Goal: Task Accomplishment & Management: Use online tool/utility

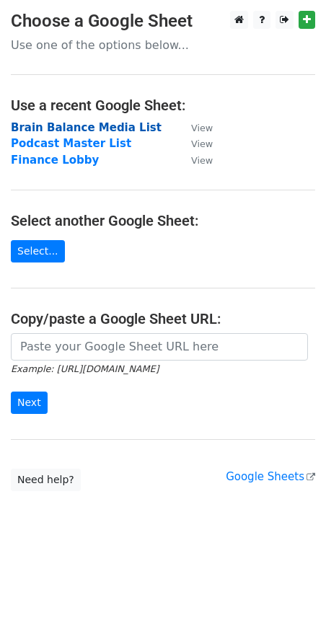
click at [49, 125] on strong "Brain Balance Media List" at bounding box center [86, 127] width 151 height 13
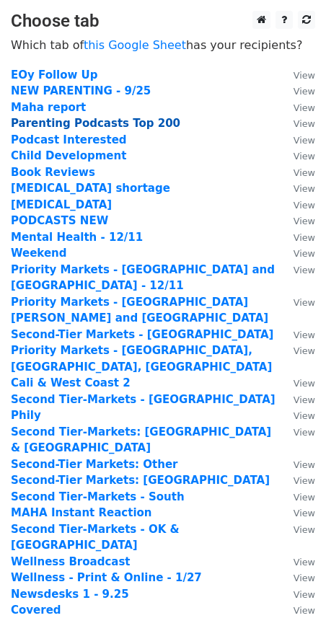
click at [61, 122] on strong "Parenting Podcasts Top 200" at bounding box center [96, 123] width 170 height 13
click at [43, 120] on strong "Parenting Podcasts Top 200" at bounding box center [96, 123] width 170 height 13
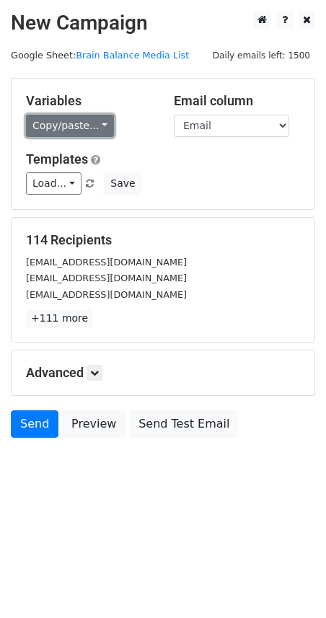
click at [52, 128] on link "Copy/paste..." at bounding box center [70, 126] width 88 height 22
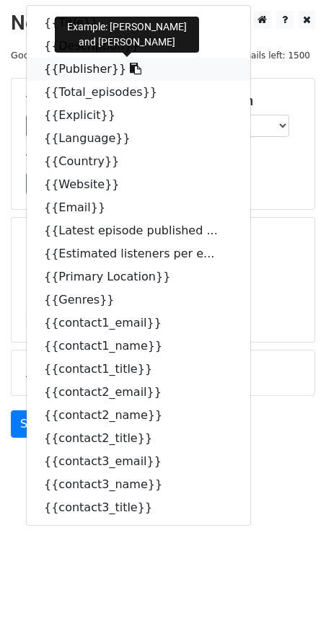
click at [55, 69] on link "{{Publisher}}" at bounding box center [139, 69] width 224 height 23
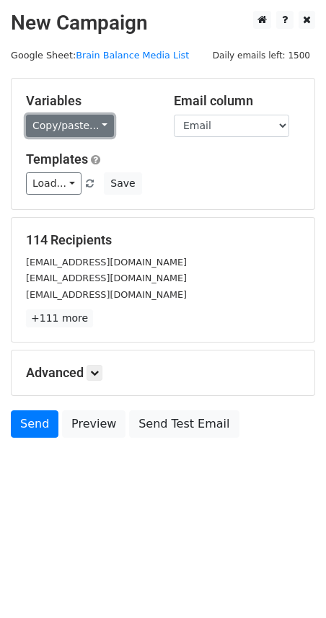
click at [76, 125] on link "Copy/paste..." at bounding box center [70, 126] width 88 height 22
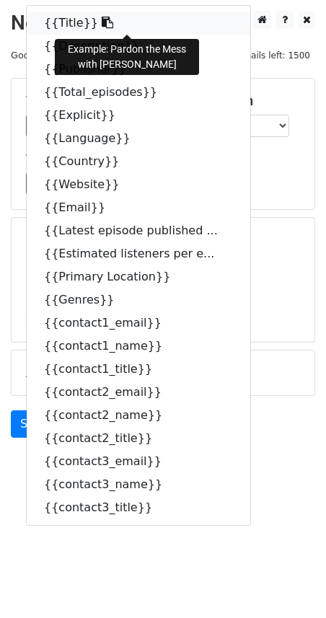
click at [66, 20] on link "{{Title}}" at bounding box center [139, 23] width 224 height 23
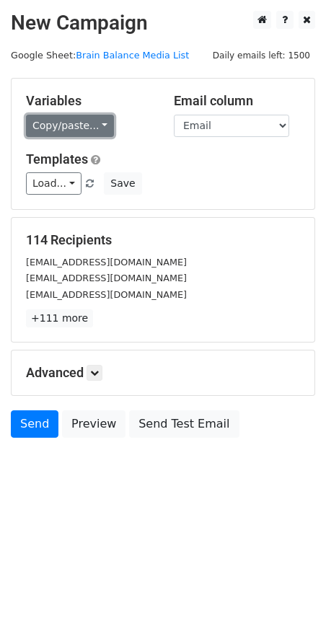
click at [61, 130] on link "Copy/paste..." at bounding box center [70, 126] width 88 height 22
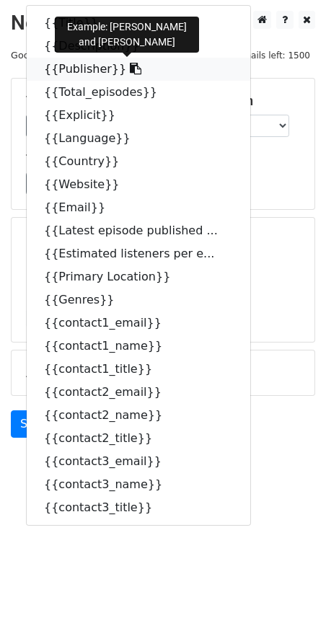
click at [56, 69] on link "{{Publisher}}" at bounding box center [139, 69] width 224 height 23
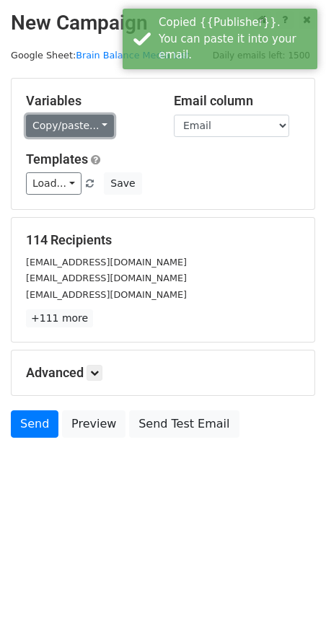
click at [94, 121] on link "Copy/paste..." at bounding box center [70, 126] width 88 height 22
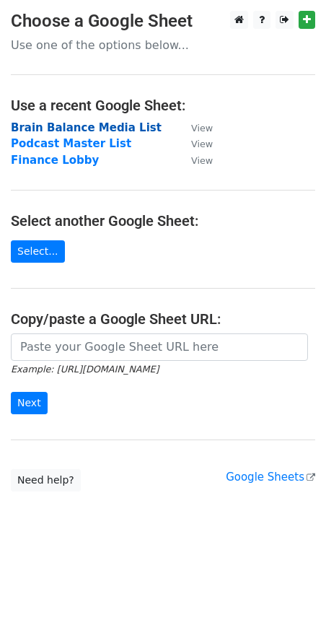
click at [84, 131] on strong "Brain Balance Media List" at bounding box center [86, 127] width 151 height 13
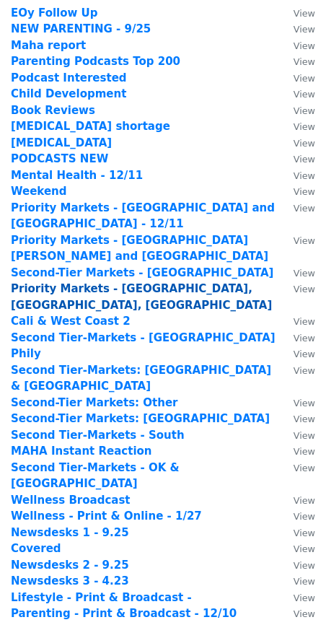
scroll to position [61, 0]
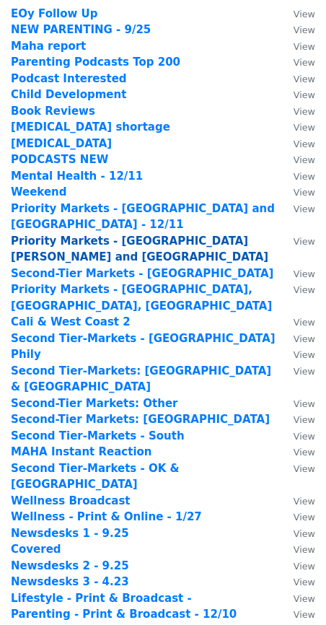
click at [66, 235] on strong "Priority Markets - [GEOGRAPHIC_DATA][PERSON_NAME] and [GEOGRAPHIC_DATA]" at bounding box center [140, 250] width 258 height 30
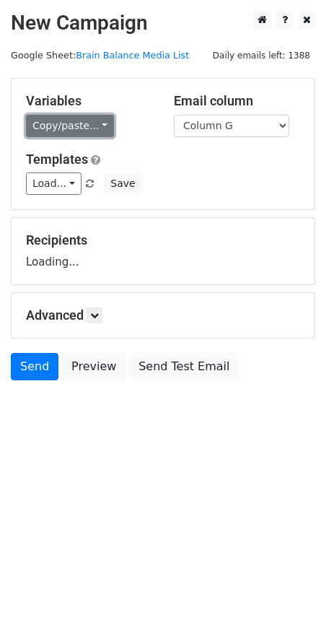
click at [54, 121] on link "Copy/paste..." at bounding box center [70, 126] width 88 height 22
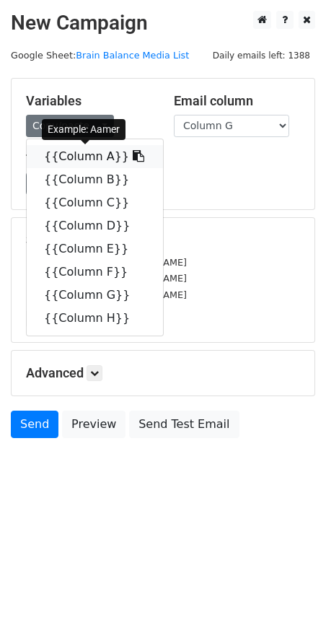
click at [67, 158] on link "{{Column A}}" at bounding box center [95, 156] width 136 height 23
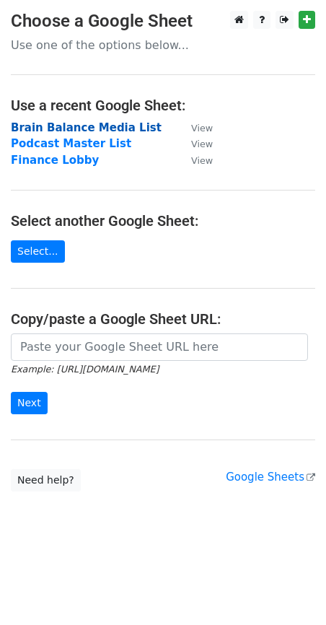
click at [61, 128] on strong "Brain Balance Media List" at bounding box center [86, 127] width 151 height 13
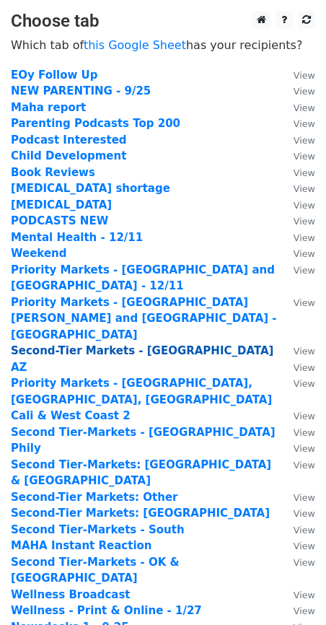
click at [127, 344] on strong "Second-Tier Markets - Cali & West Coast" at bounding box center [142, 350] width 263 height 13
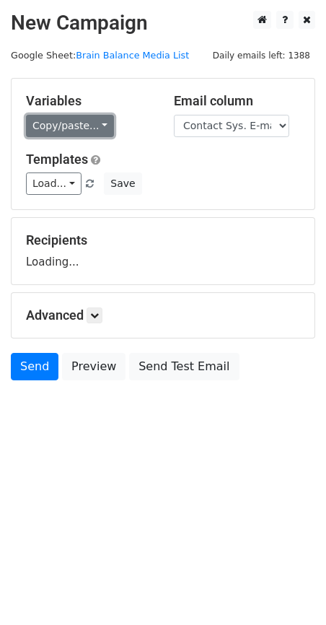
click at [45, 123] on link "Copy/paste..." at bounding box center [70, 126] width 88 height 22
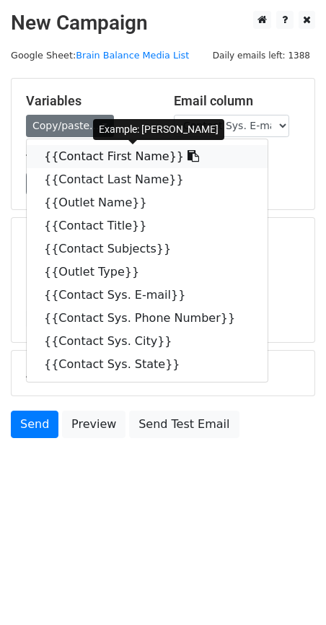
click at [76, 159] on link "{{Contact First Name}}" at bounding box center [147, 156] width 241 height 23
